Goal: Transaction & Acquisition: Obtain resource

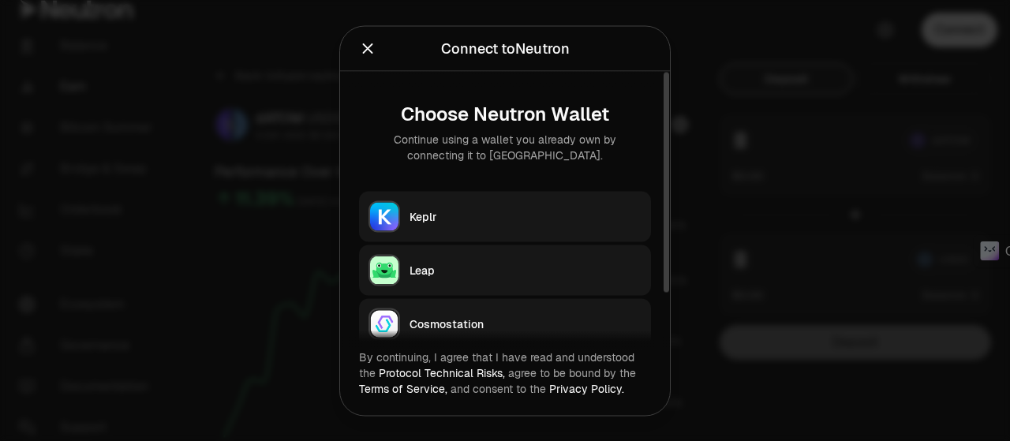
click at [491, 208] on div "Keplr" at bounding box center [526, 216] width 232 height 16
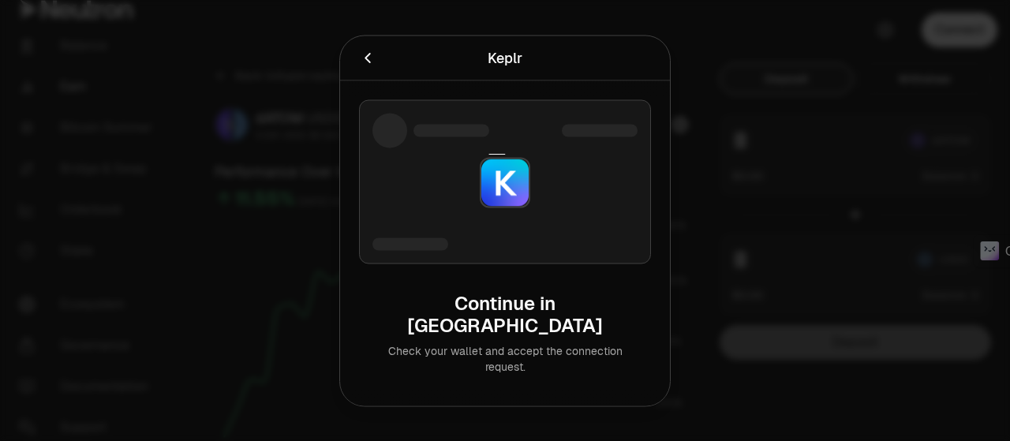
click at [835, 93] on div at bounding box center [505, 220] width 1010 height 441
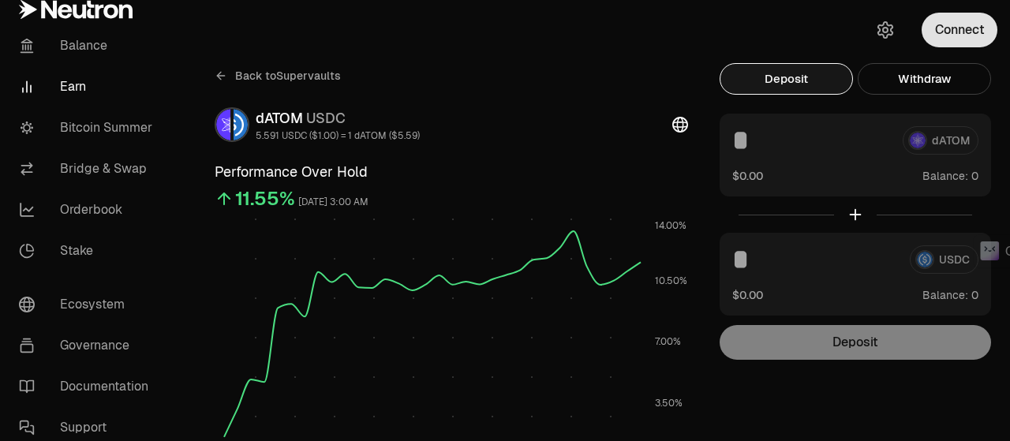
click at [949, 32] on button "Connect" at bounding box center [960, 30] width 76 height 35
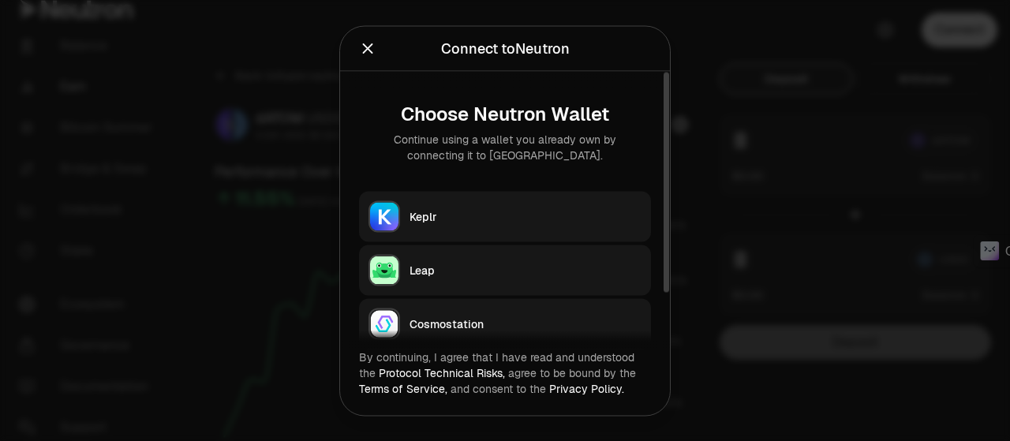
click at [452, 208] on div "Keplr" at bounding box center [526, 216] width 232 height 16
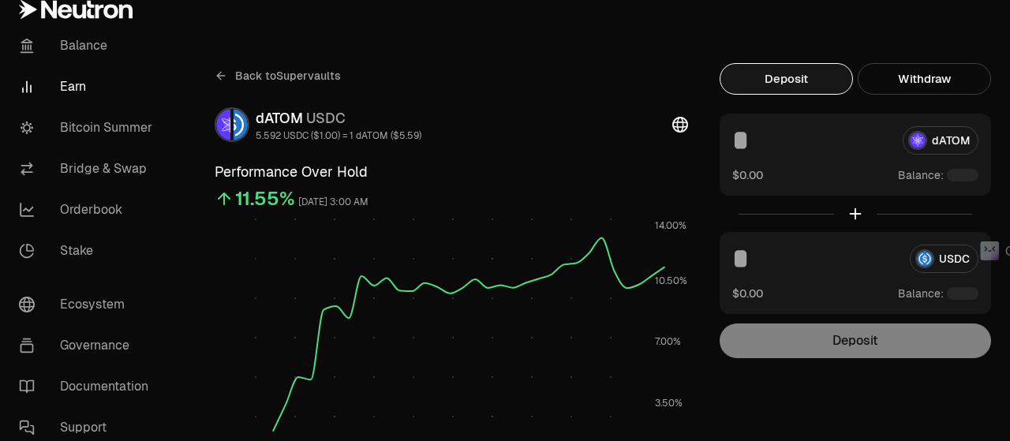
click at [955, 31] on button "button" at bounding box center [959, 30] width 101 height 60
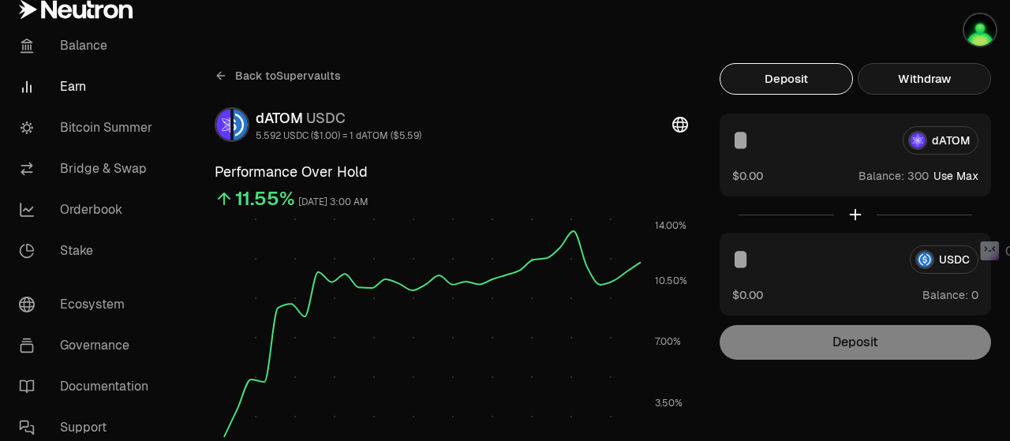
click at [911, 84] on button "Withdraw" at bounding box center [924, 79] width 133 height 32
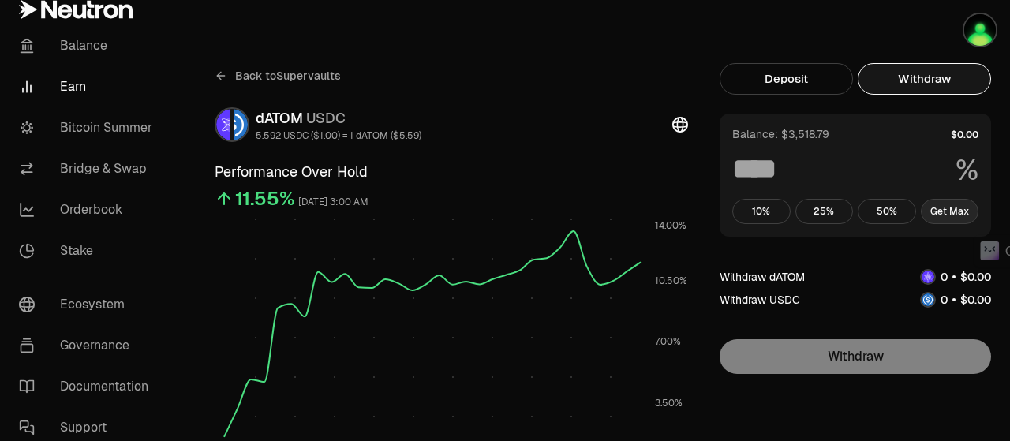
click at [958, 203] on button "Get Max" at bounding box center [950, 211] width 58 height 25
type input "***"
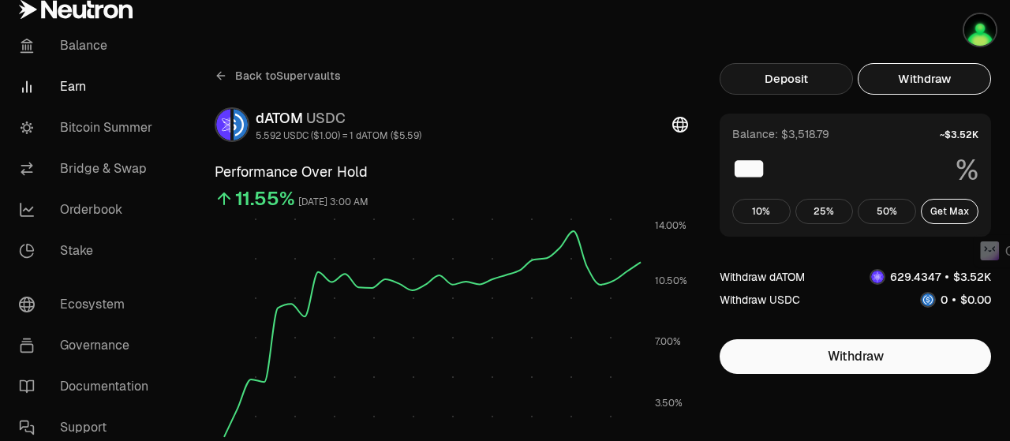
click at [763, 77] on button "Deposit" at bounding box center [786, 79] width 133 height 32
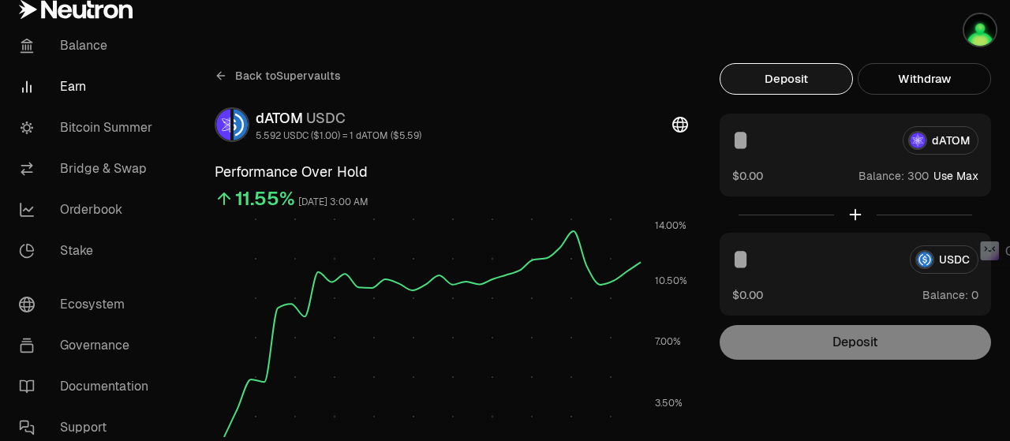
click at [765, 147] on input at bounding box center [812, 140] width 158 height 28
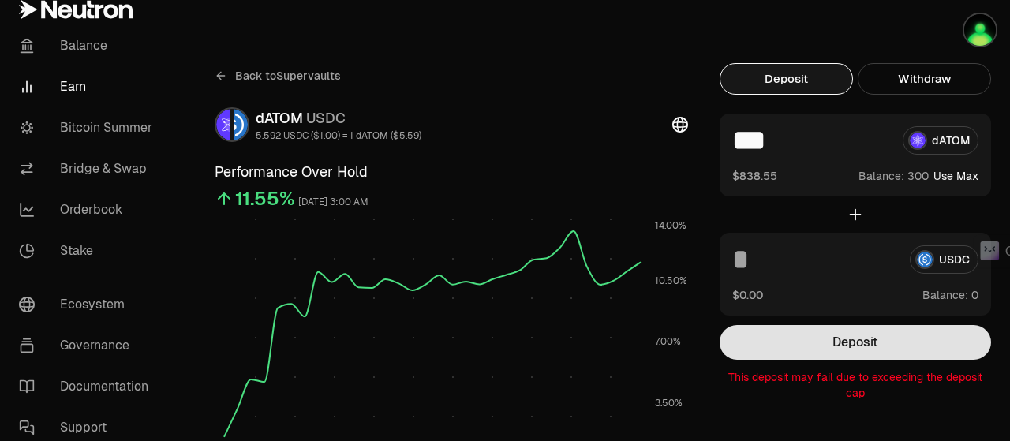
click at [853, 342] on button "Deposit" at bounding box center [856, 342] width 272 height 35
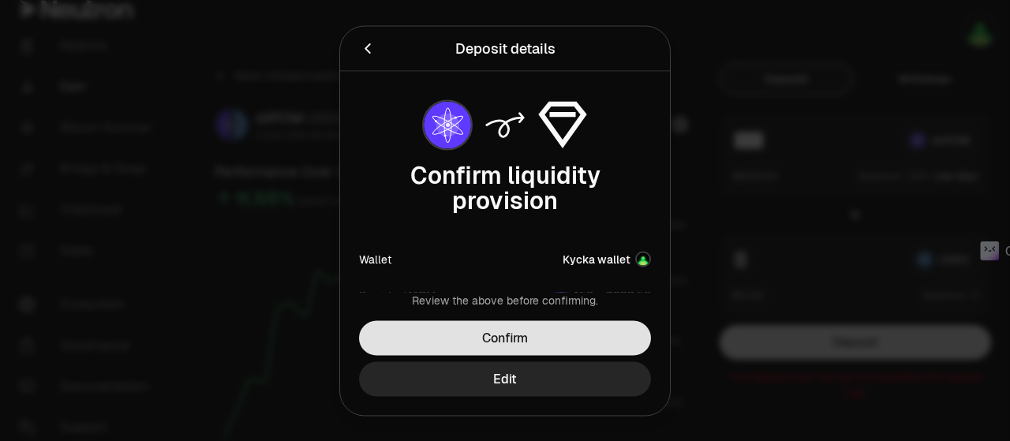
click at [516, 335] on button "Confirm" at bounding box center [505, 337] width 292 height 35
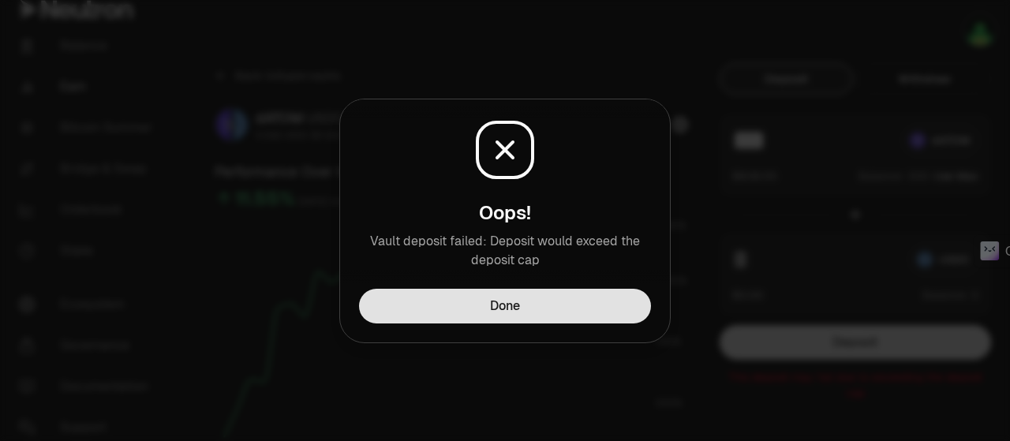
click at [535, 312] on button "Done" at bounding box center [505, 306] width 292 height 35
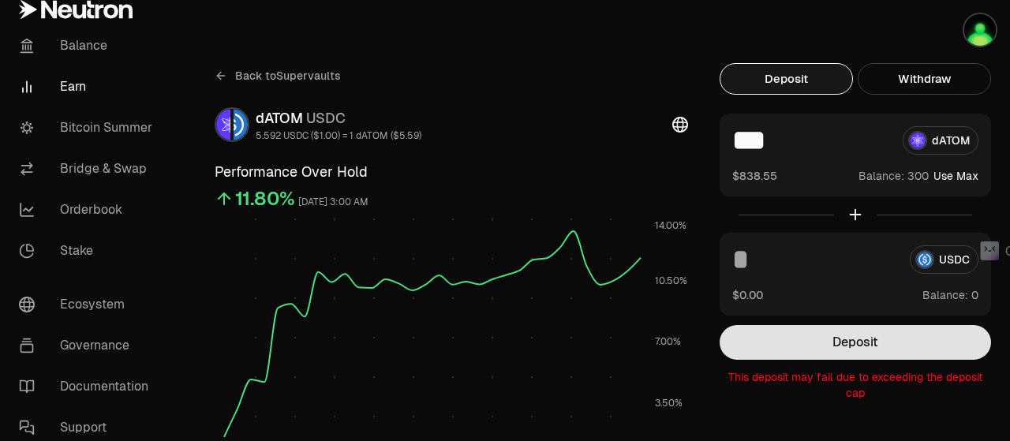
click at [827, 336] on button "Deposit" at bounding box center [856, 342] width 272 height 35
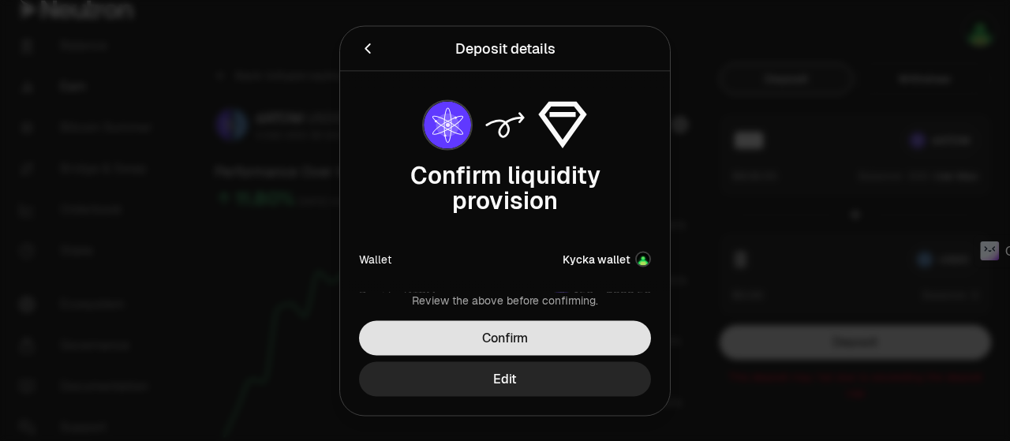
click at [541, 346] on button "Confirm" at bounding box center [505, 337] width 292 height 35
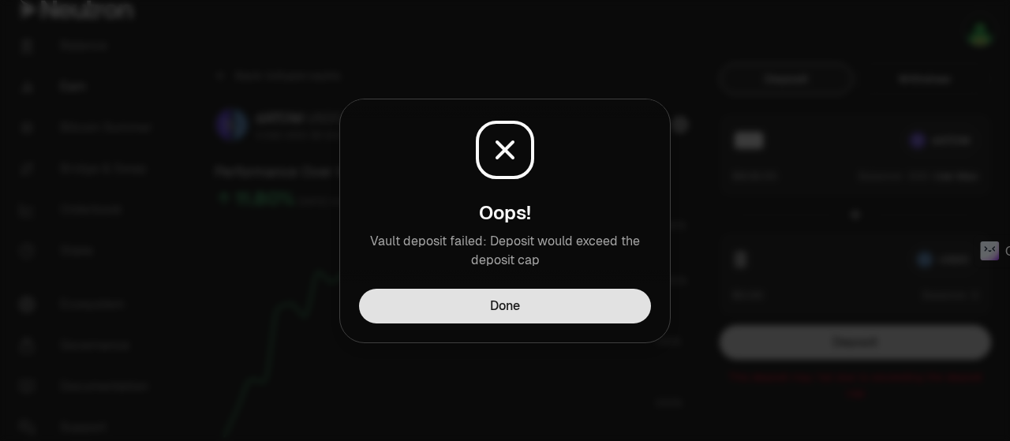
click at [547, 318] on button "Done" at bounding box center [505, 306] width 292 height 35
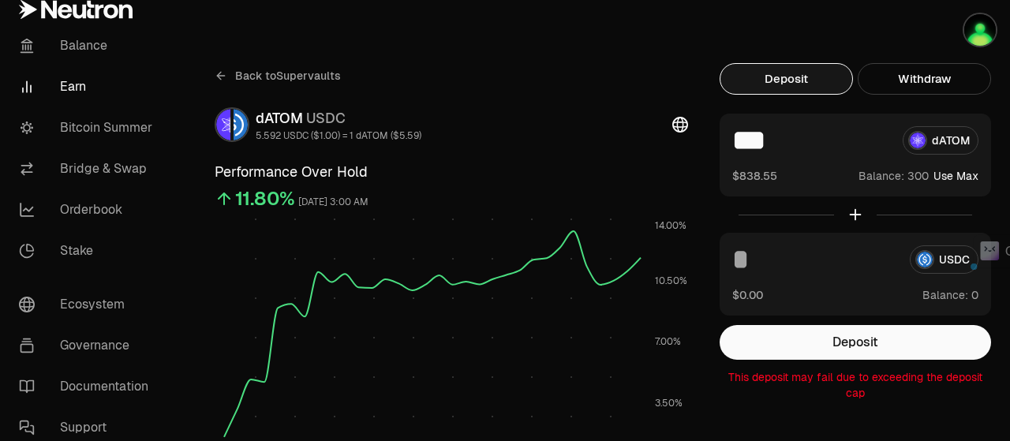
drag, startPoint x: 743, startPoint y: 143, endPoint x: 734, endPoint y: 146, distance: 9.2
click at [734, 146] on input "***" at bounding box center [812, 140] width 158 height 28
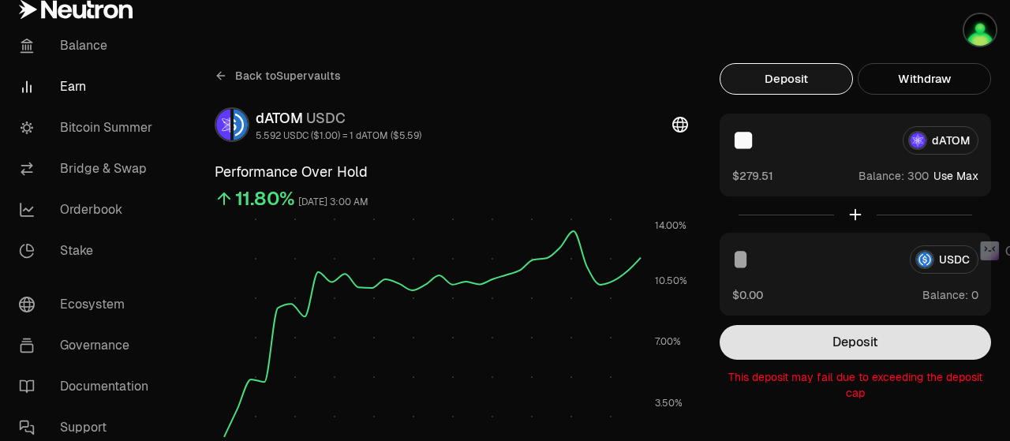
type input "**"
click at [841, 335] on button "Deposit" at bounding box center [856, 342] width 272 height 35
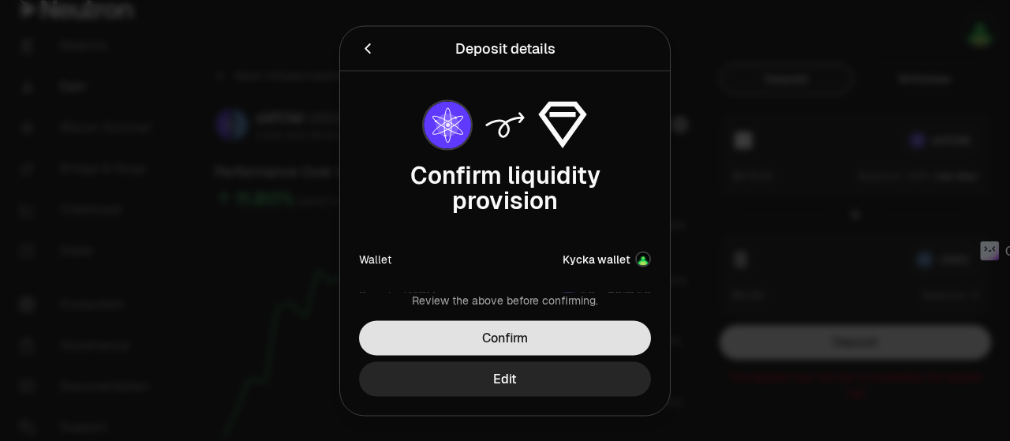
click at [569, 345] on button "Confirm" at bounding box center [505, 337] width 292 height 35
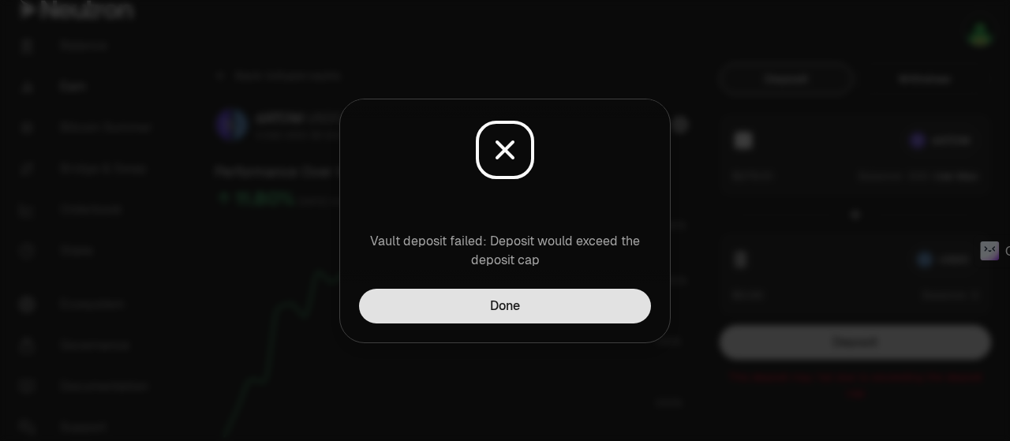
click at [565, 305] on button "Done" at bounding box center [505, 306] width 292 height 35
